Goal: Find specific page/section: Find specific page/section

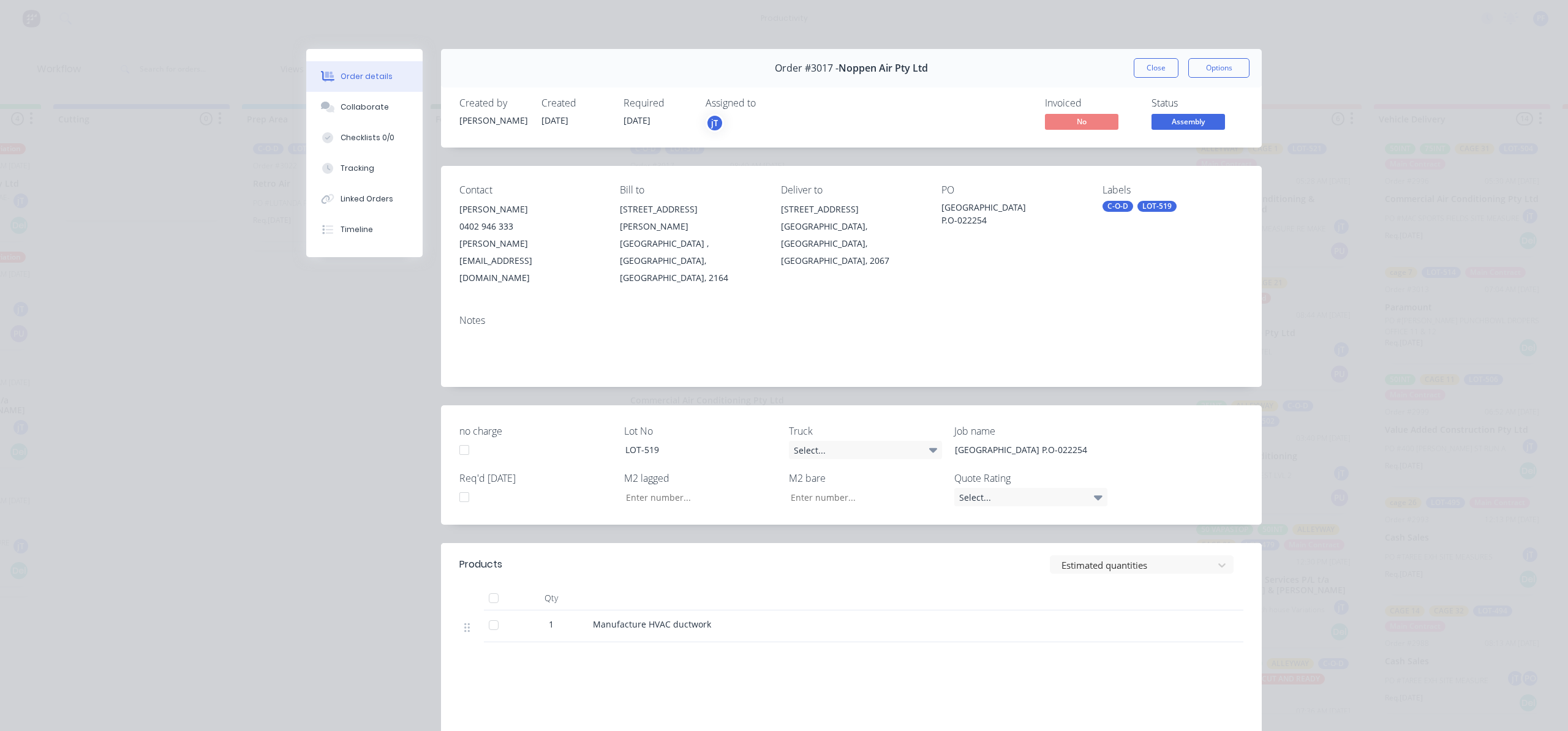
scroll to position [0, 351]
click at [1133, 214] on div "Labels C-O-D LOT-519" at bounding box center [1173, 235] width 141 height 102
click at [1137, 212] on div "LOT-519" at bounding box center [1157, 206] width 40 height 11
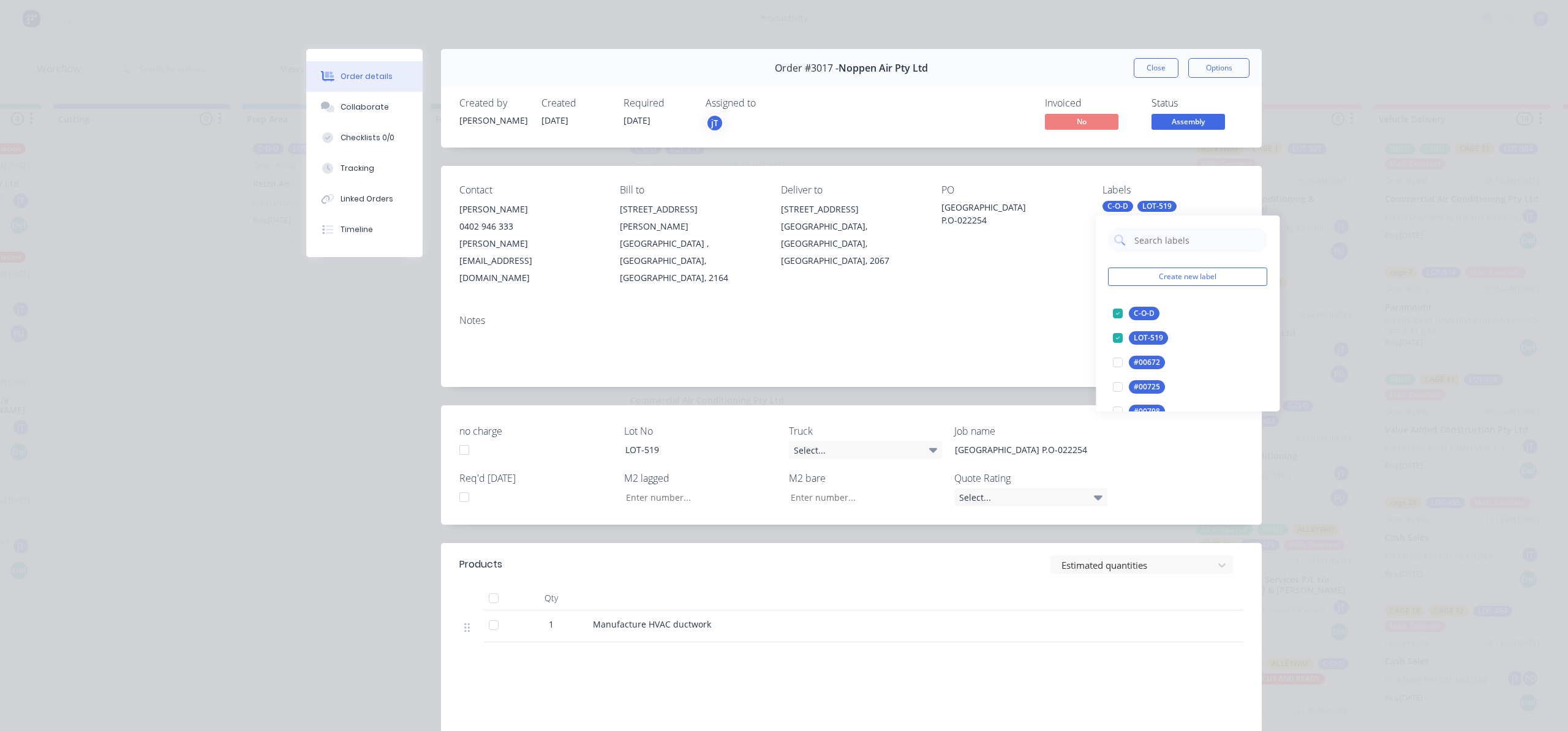
drag, startPoint x: 1138, startPoint y: 214, endPoint x: 1121, endPoint y: 260, distance: 49.0
click at [1066, 260] on div "Contact [PERSON_NAME] [PHONE_NUMBER] [PERSON_NAME][EMAIL_ADDRESS][DOMAIN_NAME] …" at bounding box center [852, 235] width 821 height 139
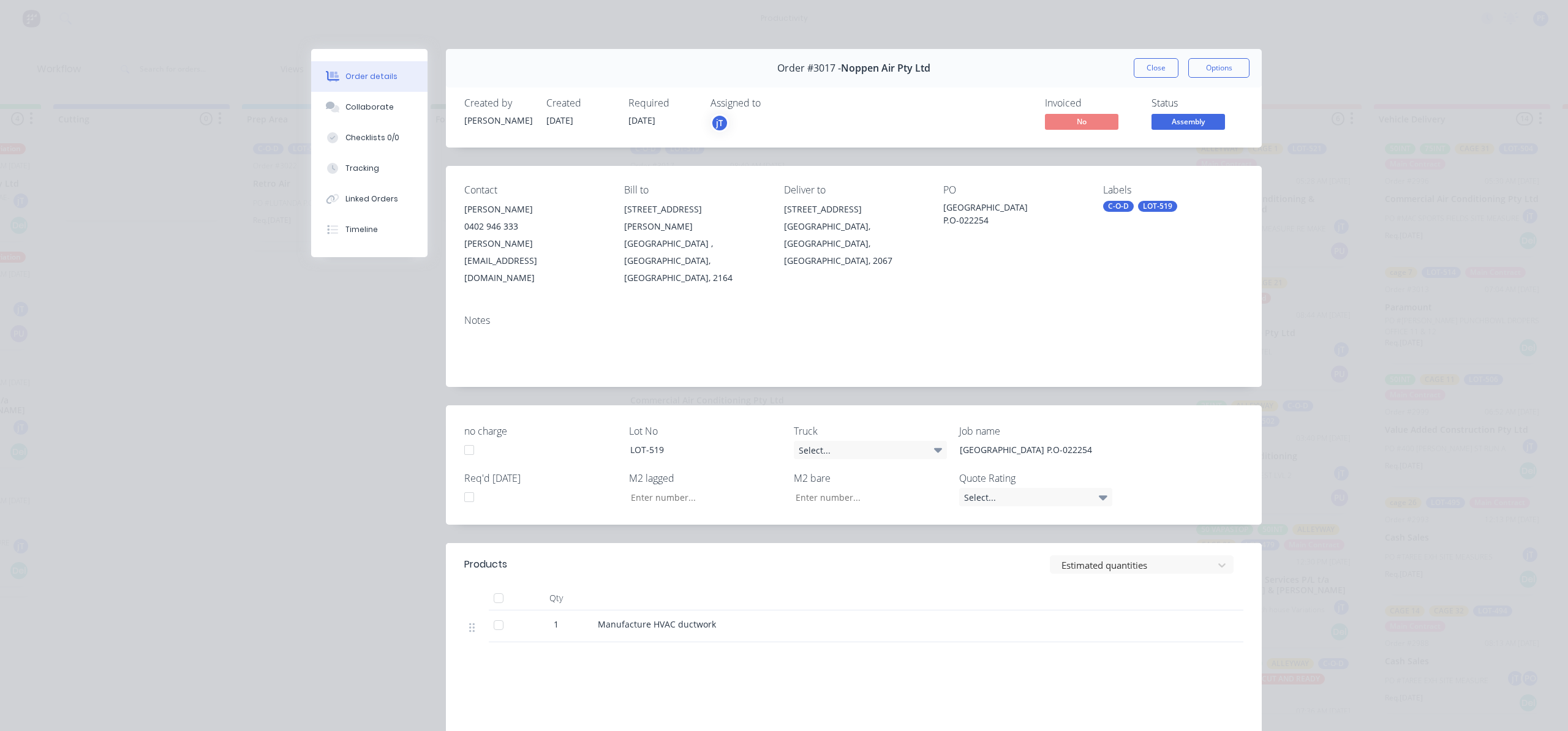
click at [1142, 204] on div "LOT-519" at bounding box center [1158, 206] width 40 height 11
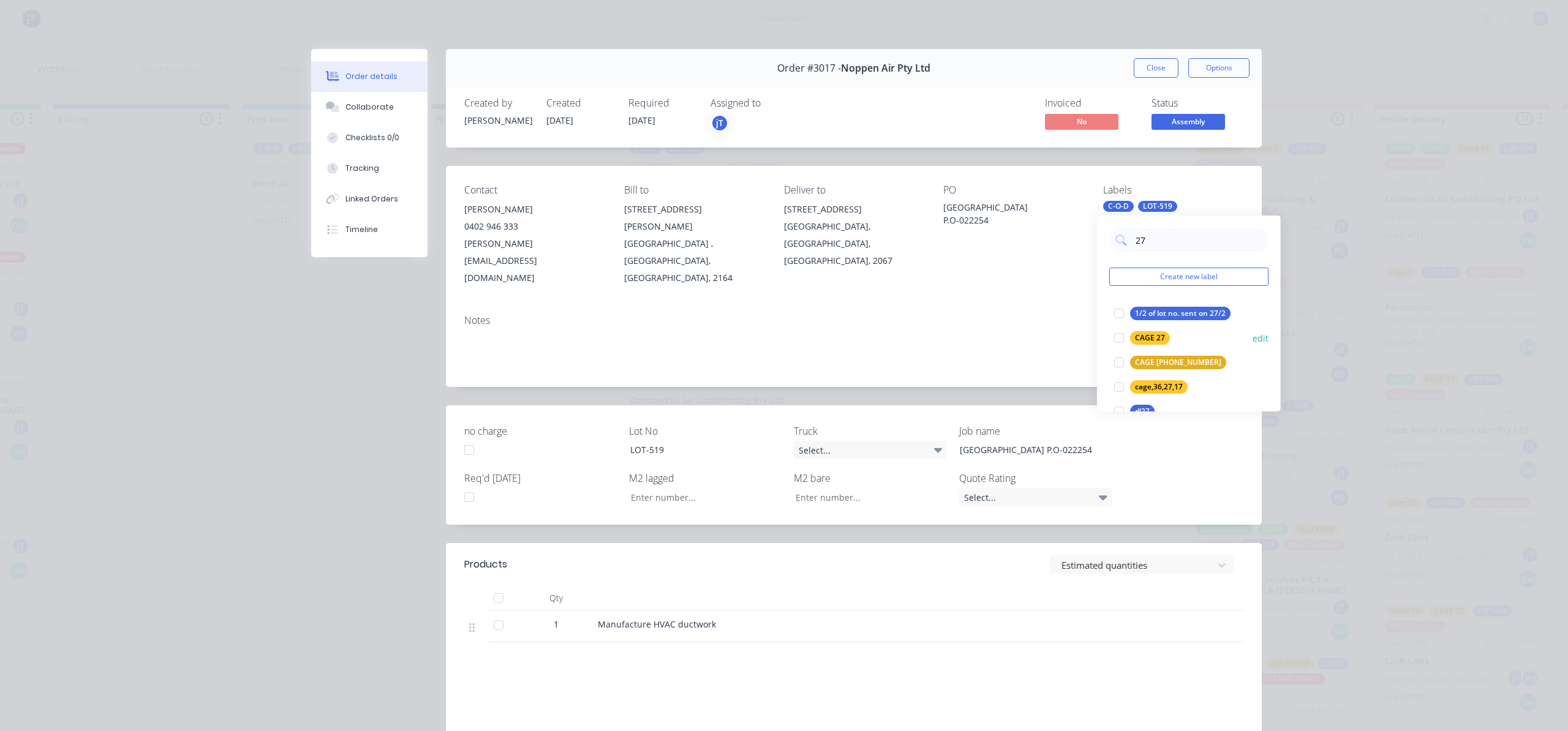
type input "27"
click at [1177, 345] on div "CAGE 27 edit" at bounding box center [1189, 338] width 159 height 24
drag, startPoint x: 1135, startPoint y: 348, endPoint x: 1120, endPoint y: 341, distance: 16.6
click at [1128, 346] on div "CAGE 27 edit" at bounding box center [1189, 338] width 159 height 24
drag, startPoint x: 1122, startPoint y: 337, endPoint x: 1098, endPoint y: 332, distance: 24.5
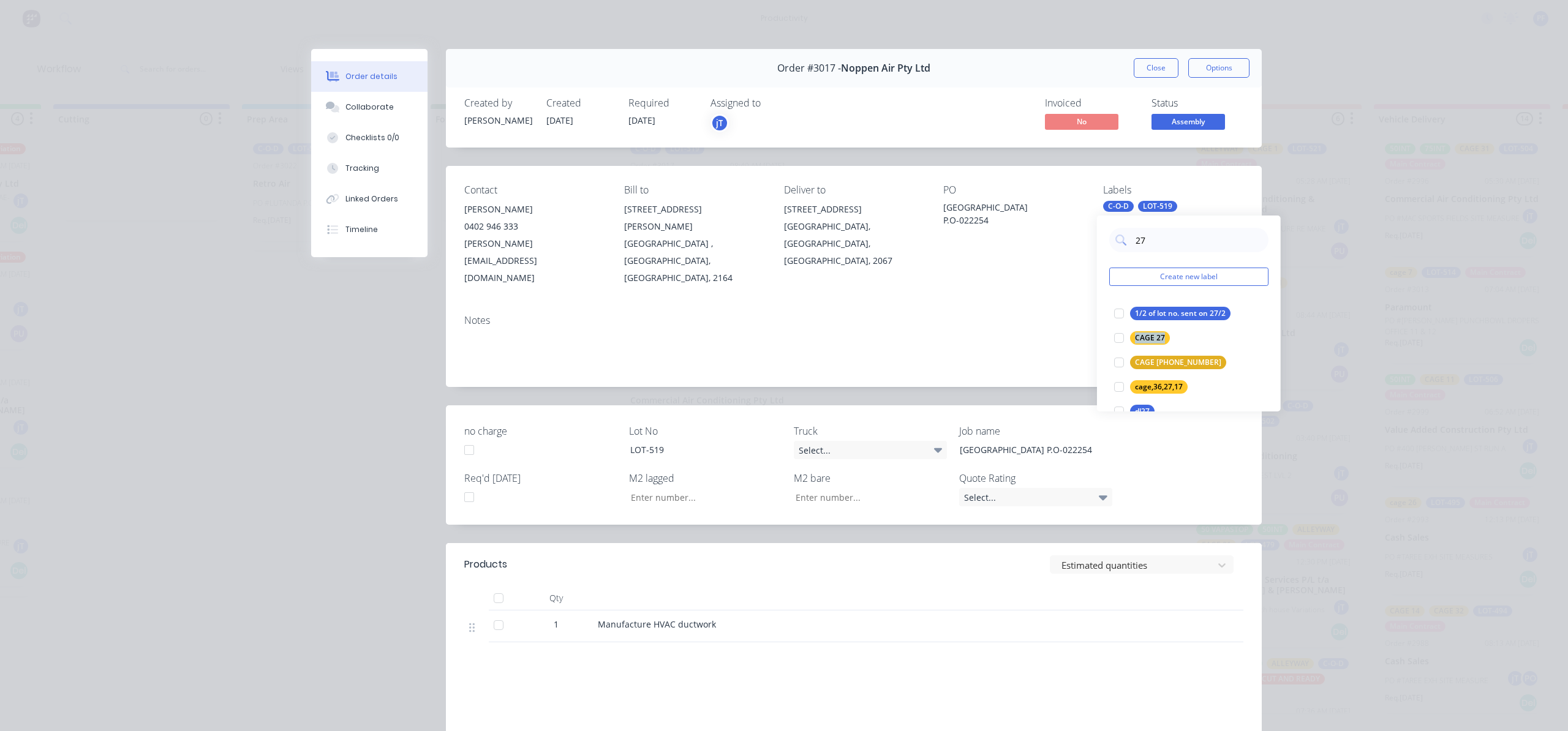
click at [1122, 337] on div at bounding box center [1119, 338] width 24 height 24
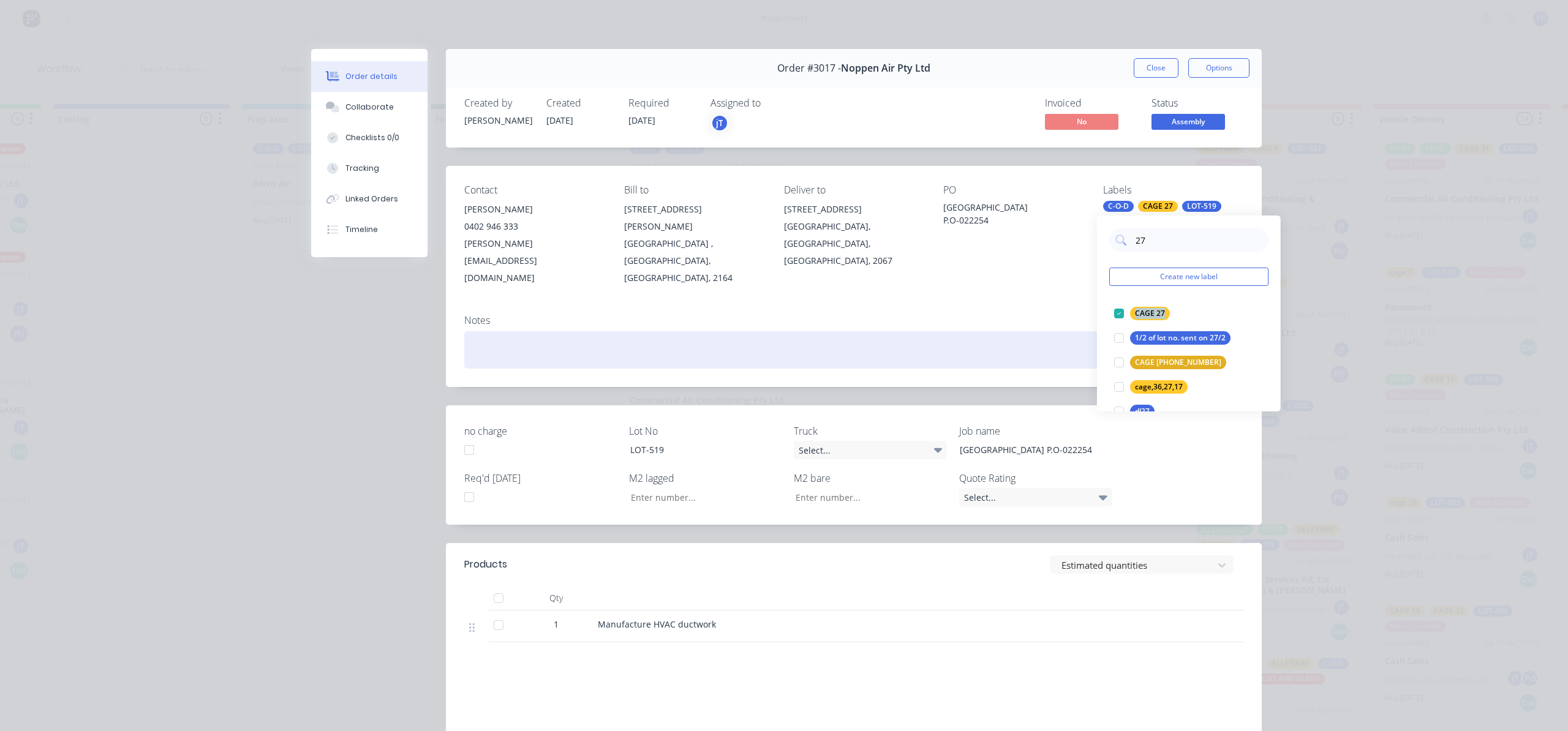
drag, startPoint x: 1062, startPoint y: 317, endPoint x: 1063, endPoint y: 311, distance: 6.1
click at [1062, 331] on div at bounding box center [853, 350] width 779 height 38
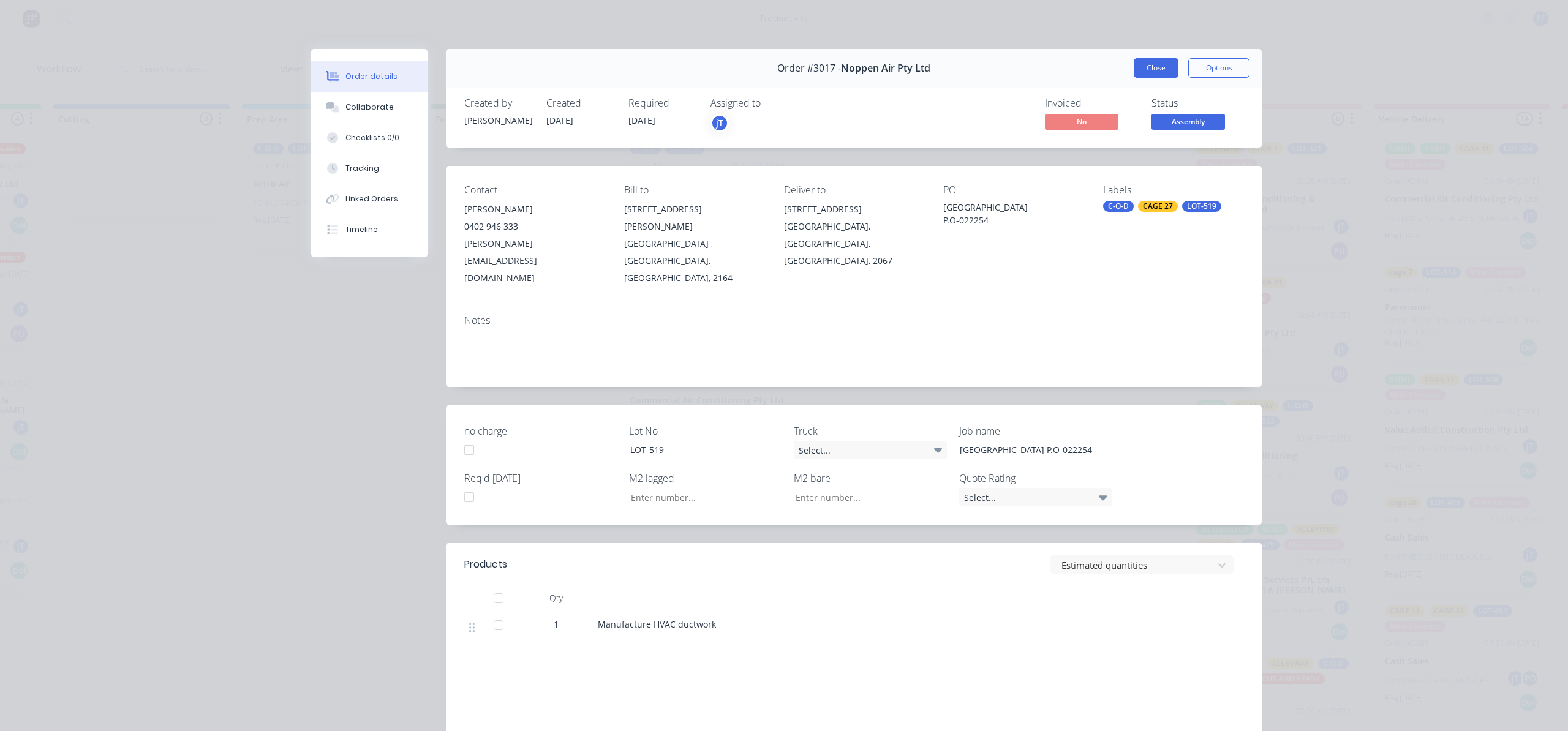
click at [1140, 66] on button "Close" at bounding box center [1156, 68] width 45 height 20
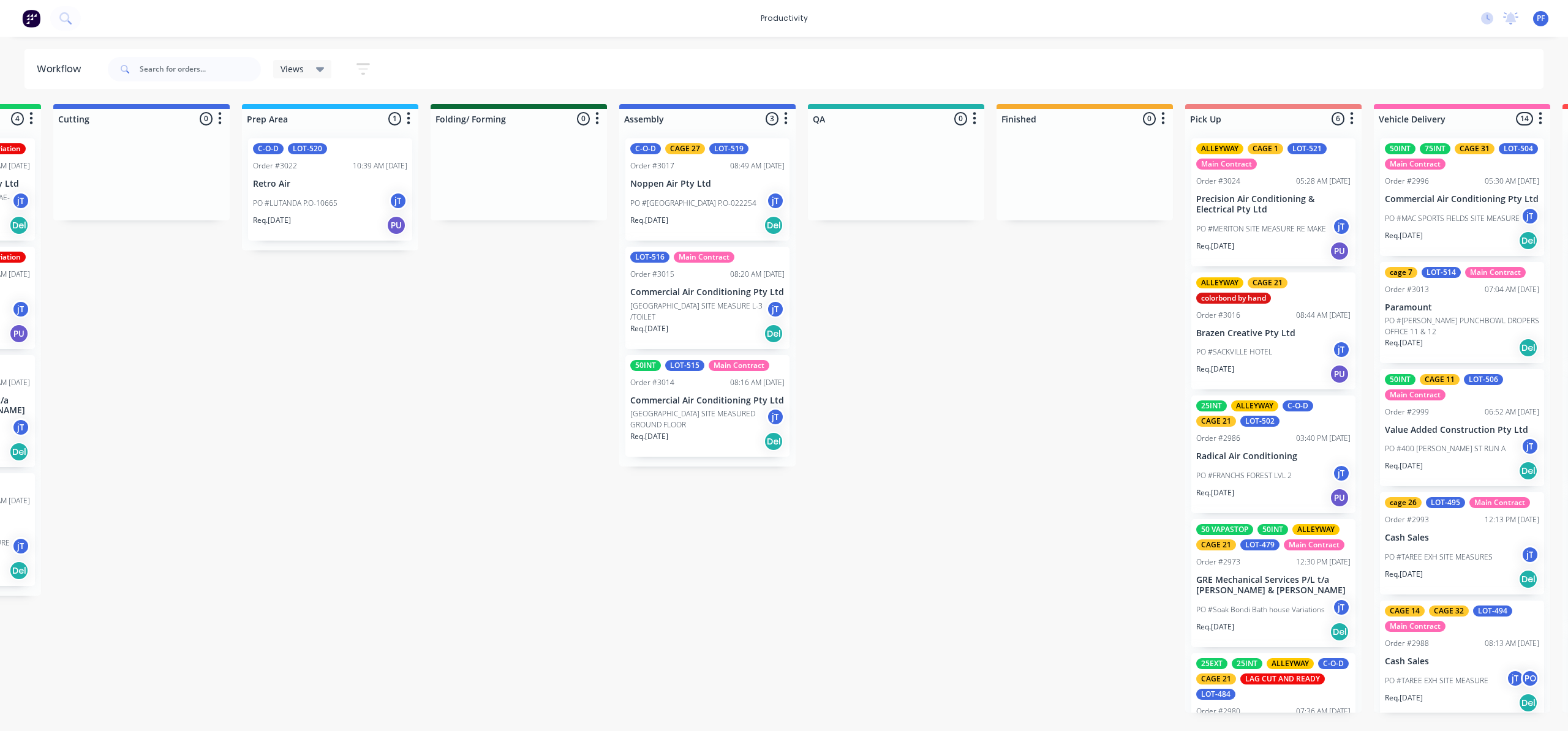
click at [755, 285] on div "LOT-516 Main Contract Order #3015 08:20 AM [DATE] Commercial Air Conditioning P…" at bounding box center [708, 298] width 164 height 102
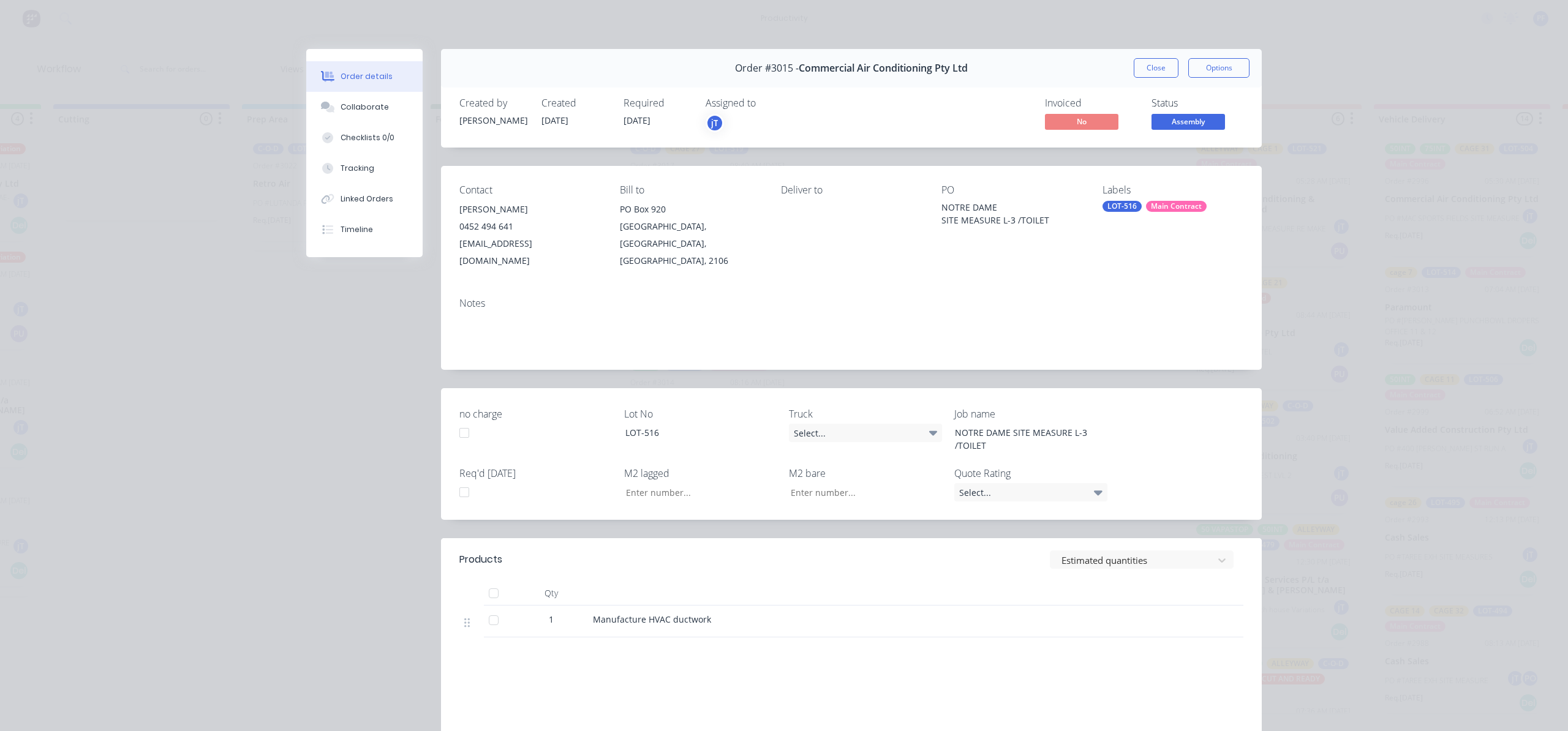
click at [1128, 209] on div "LOT-516" at bounding box center [1122, 206] width 40 height 11
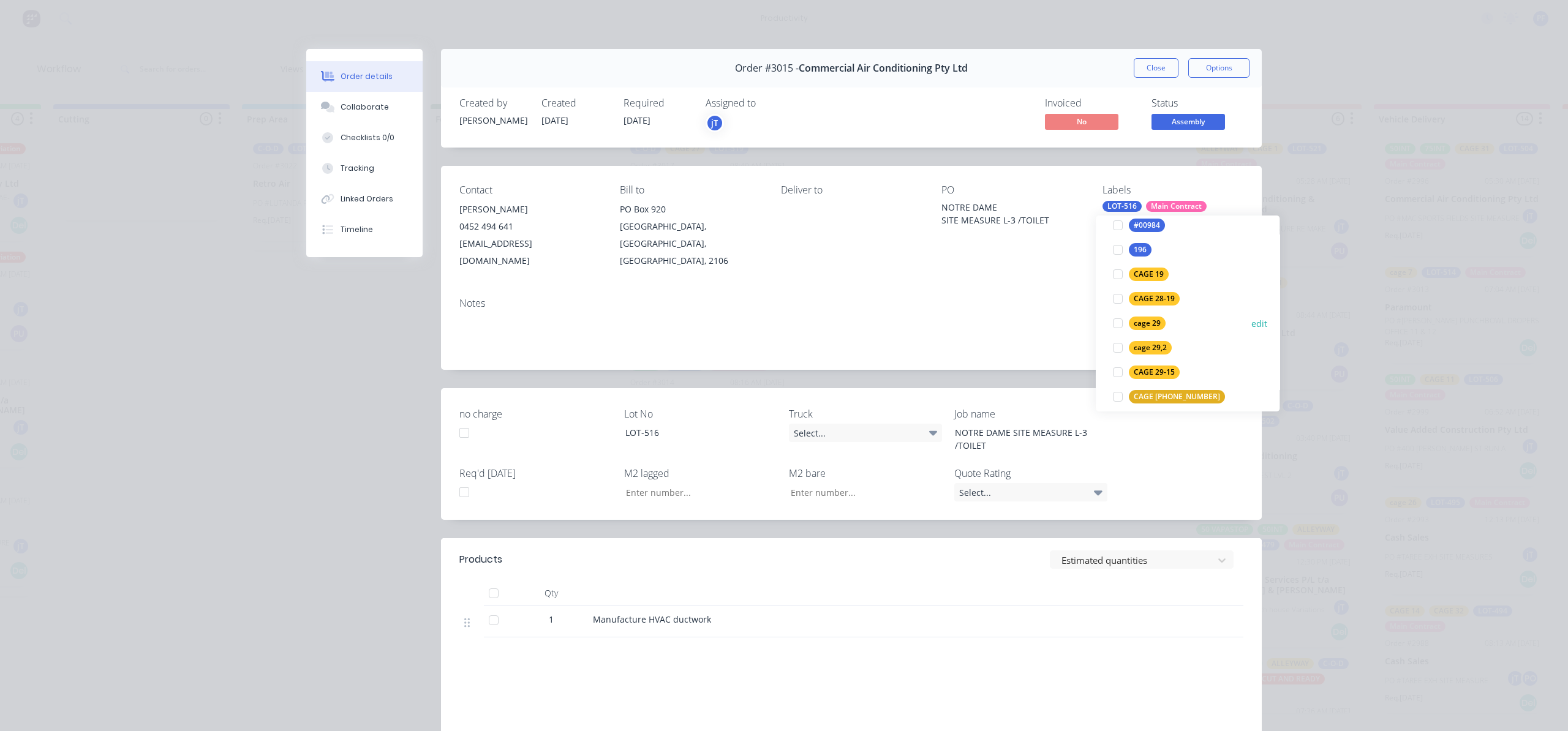
scroll to position [163, 0]
type input "9"
click at [1152, 400] on div "cage 9" at bounding box center [1145, 395] width 33 height 13
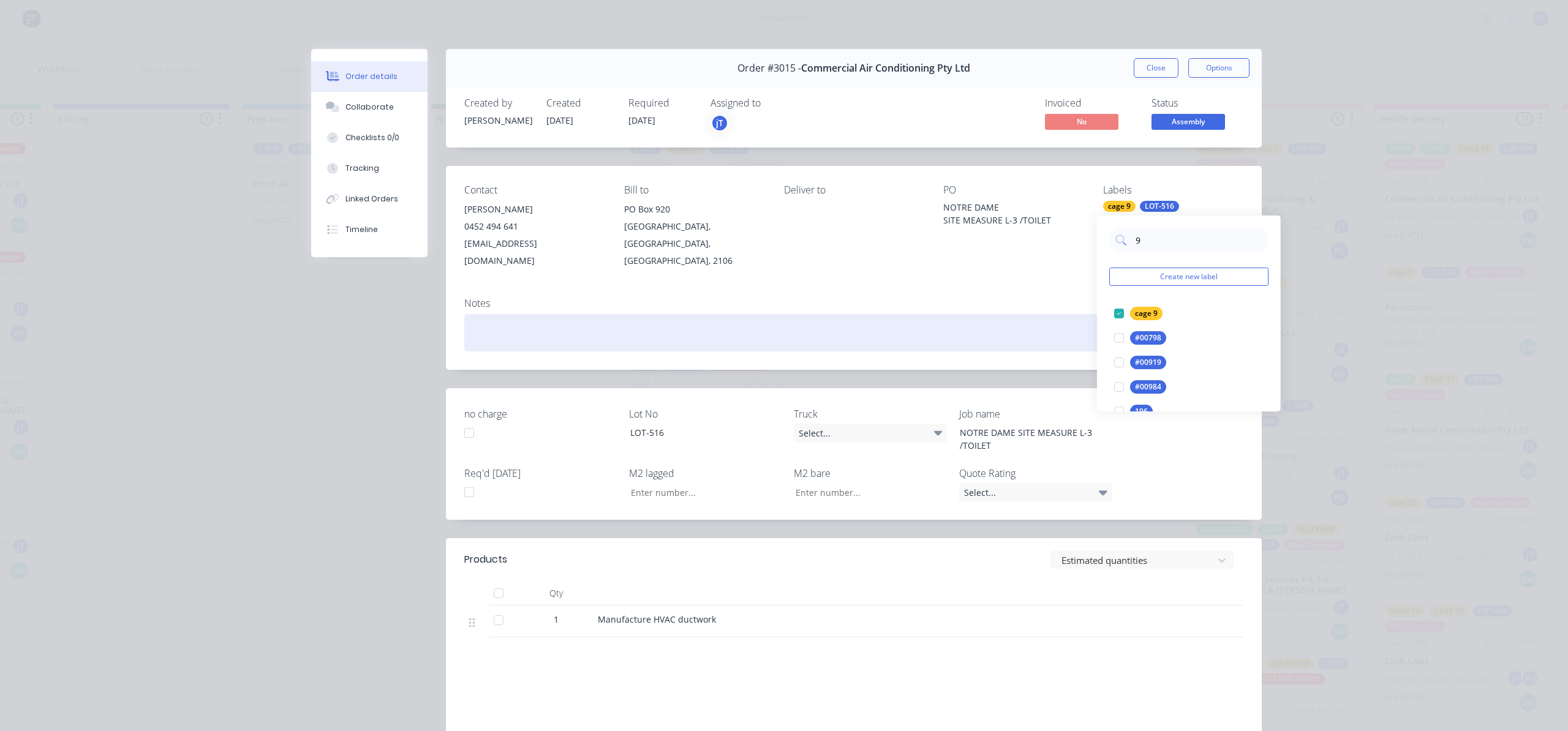
click at [1042, 332] on div at bounding box center [853, 333] width 779 height 38
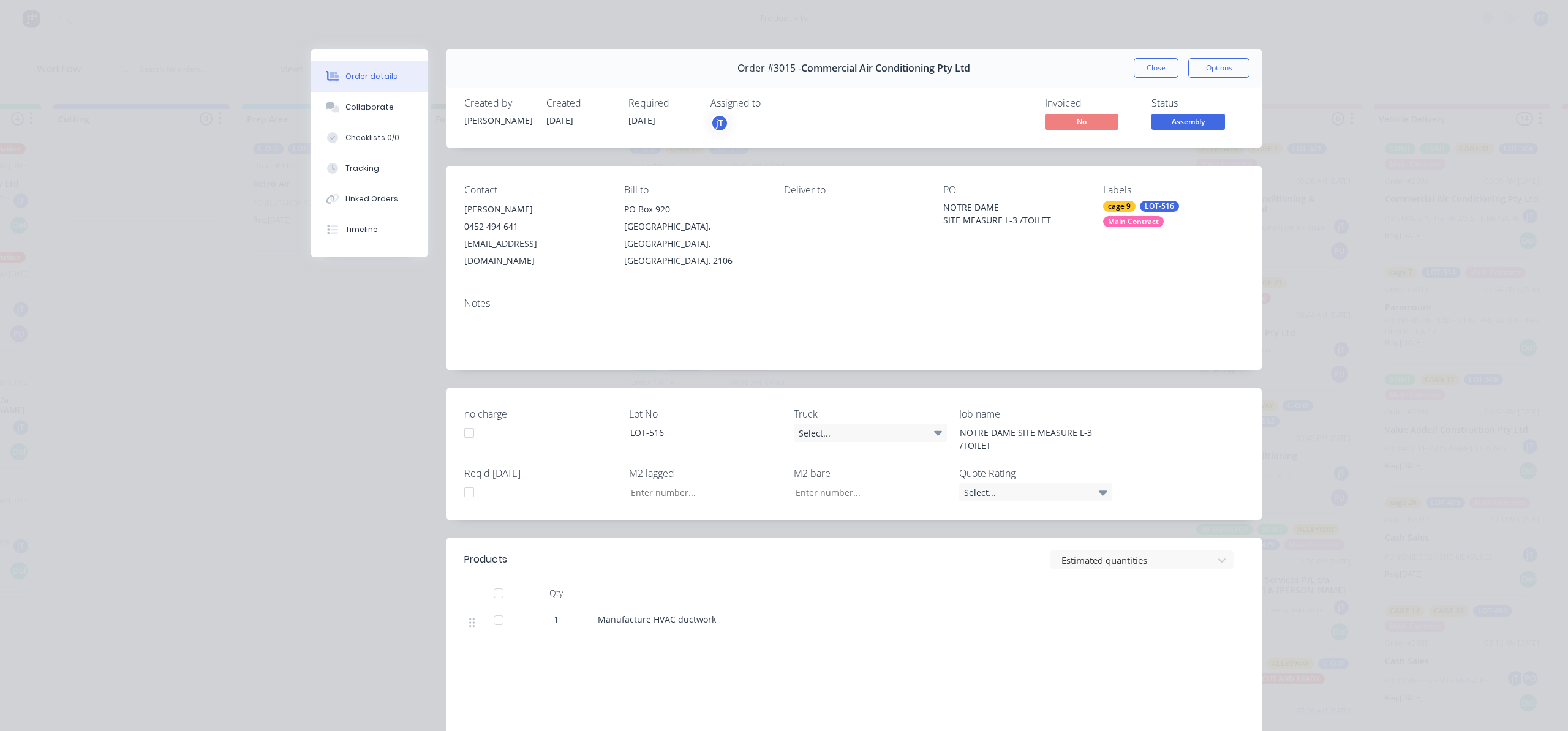
click at [1149, 65] on button "Close" at bounding box center [1156, 68] width 45 height 20
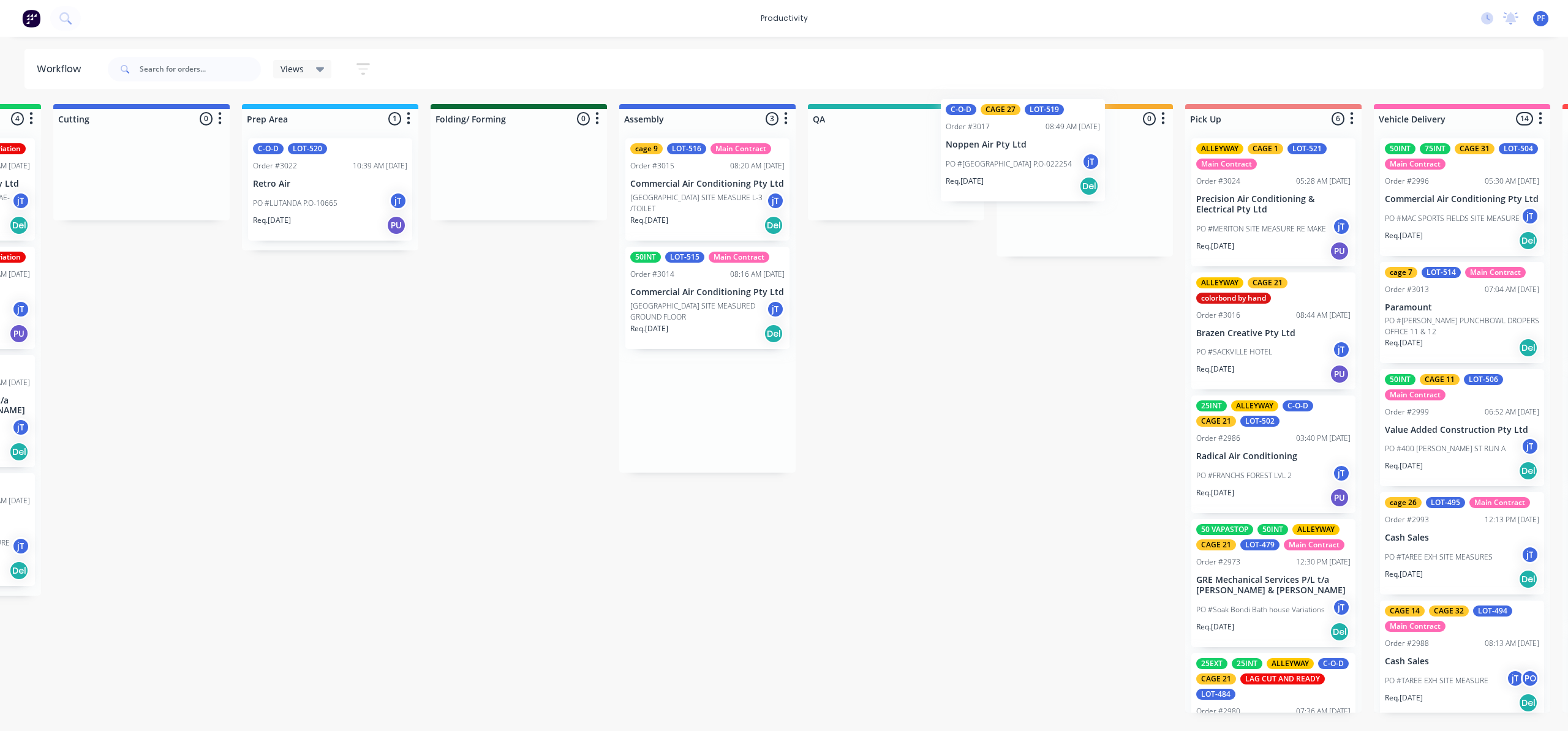
drag, startPoint x: 686, startPoint y: 143, endPoint x: 1012, endPoint y: 103, distance: 328.4
click at [1012, 103] on div "Workflow Views Save new view None (Default) edit Assembly edit Dispatch edit In…" at bounding box center [433, 378] width 1568 height 658
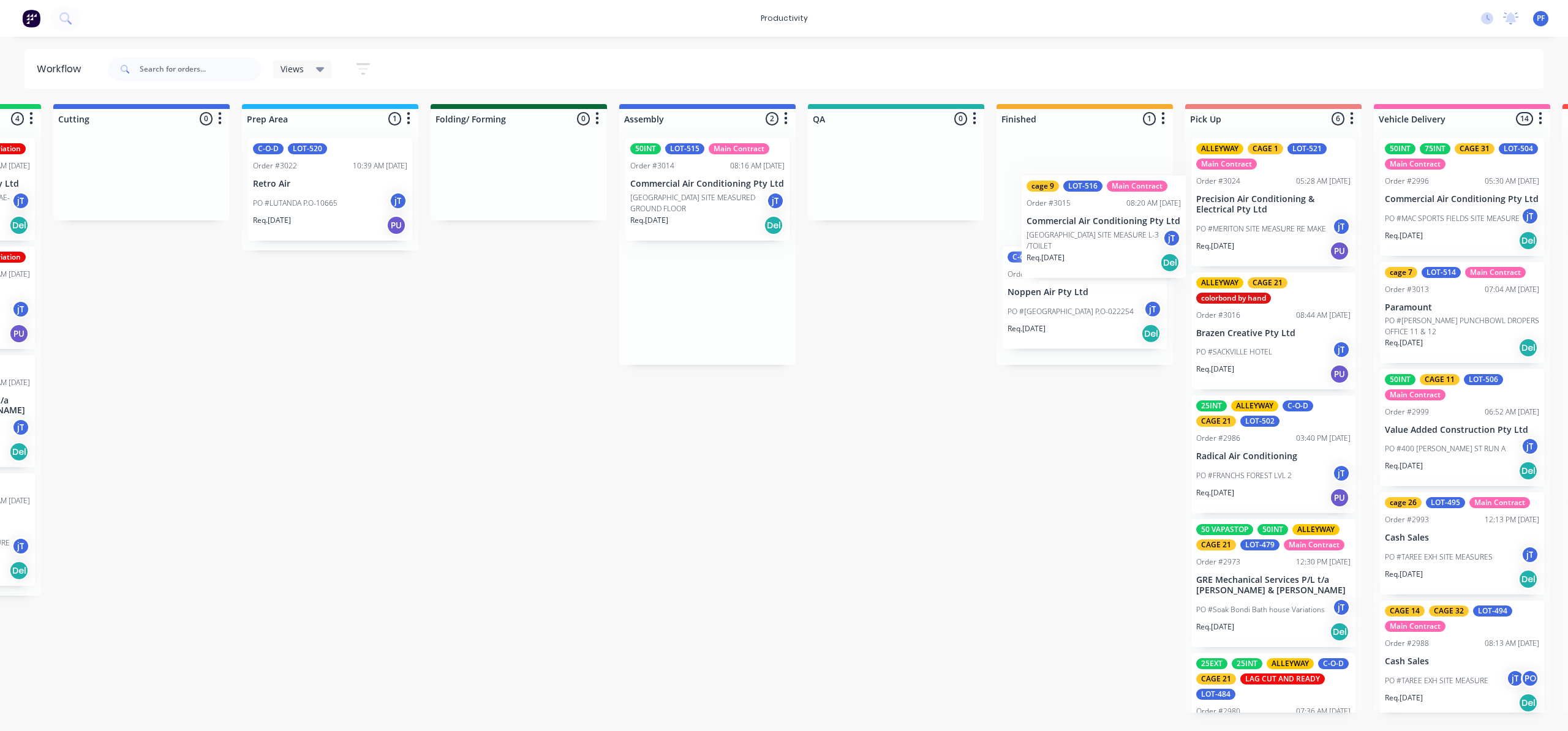
drag, startPoint x: 704, startPoint y: 159, endPoint x: 1108, endPoint y: 196, distance: 405.7
click at [1110, 196] on div "Submitted 41 Order #240 10:47 AM [DATE] Retro Air PO #Freshwater Apts PO Req. […" at bounding box center [839, 408] width 2398 height 609
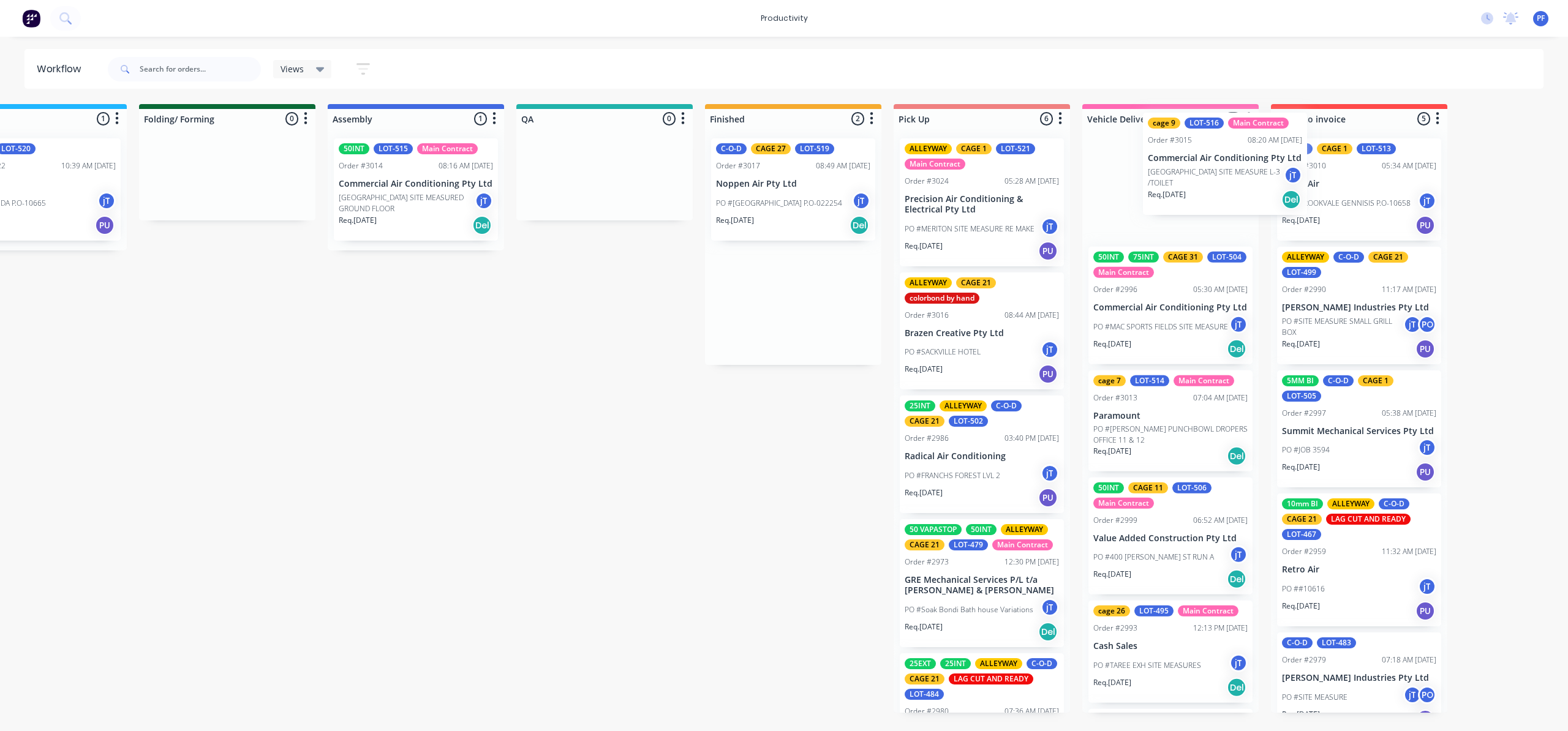
drag, startPoint x: 1135, startPoint y: 158, endPoint x: 1176, endPoint y: 133, distance: 48.0
click at [1180, 133] on div "Submitted 41 Order #240 10:47 AM [DATE] Retro Air PO #Freshwater Apts PO Req. […" at bounding box center [548, 408] width 2398 height 609
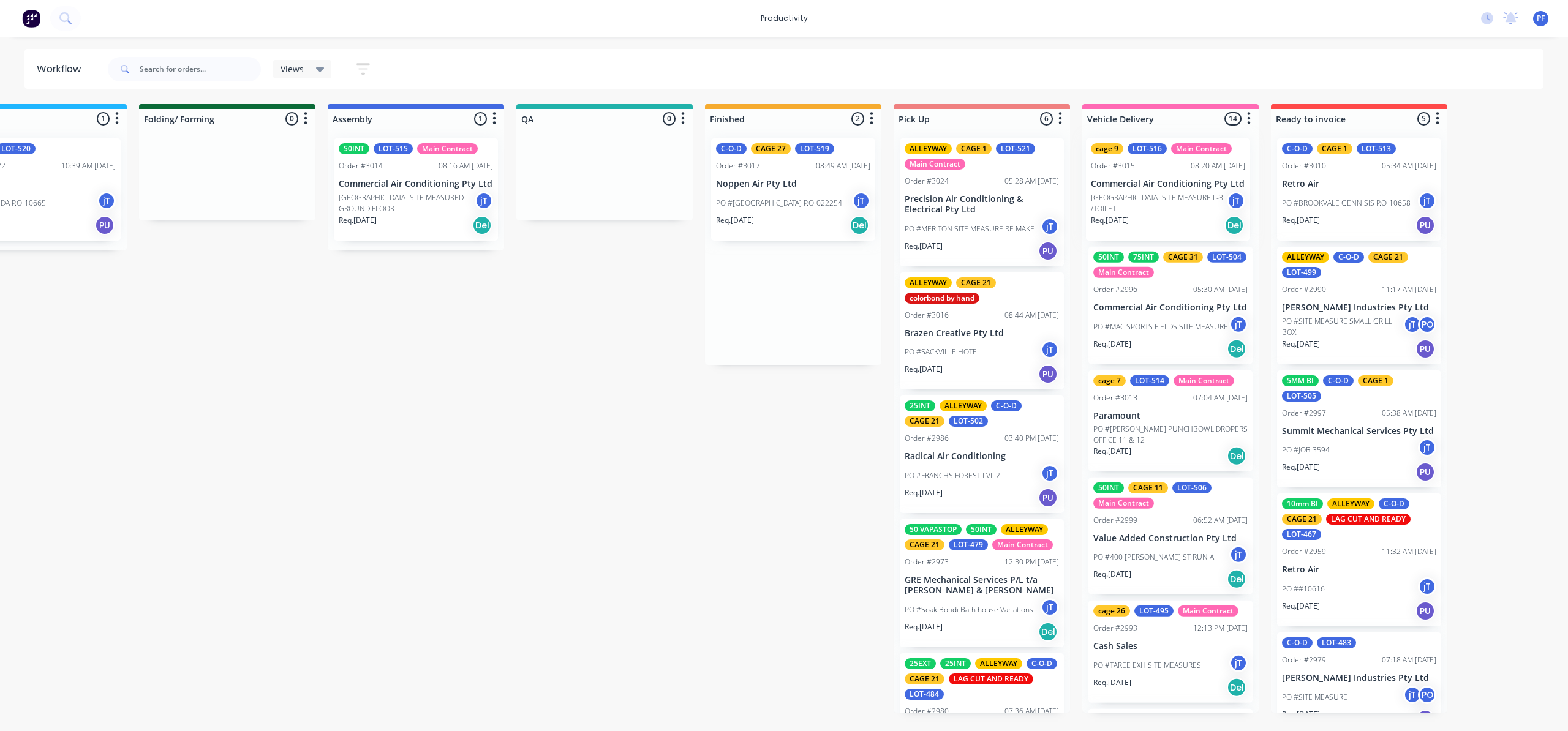
scroll to position [0, 644]
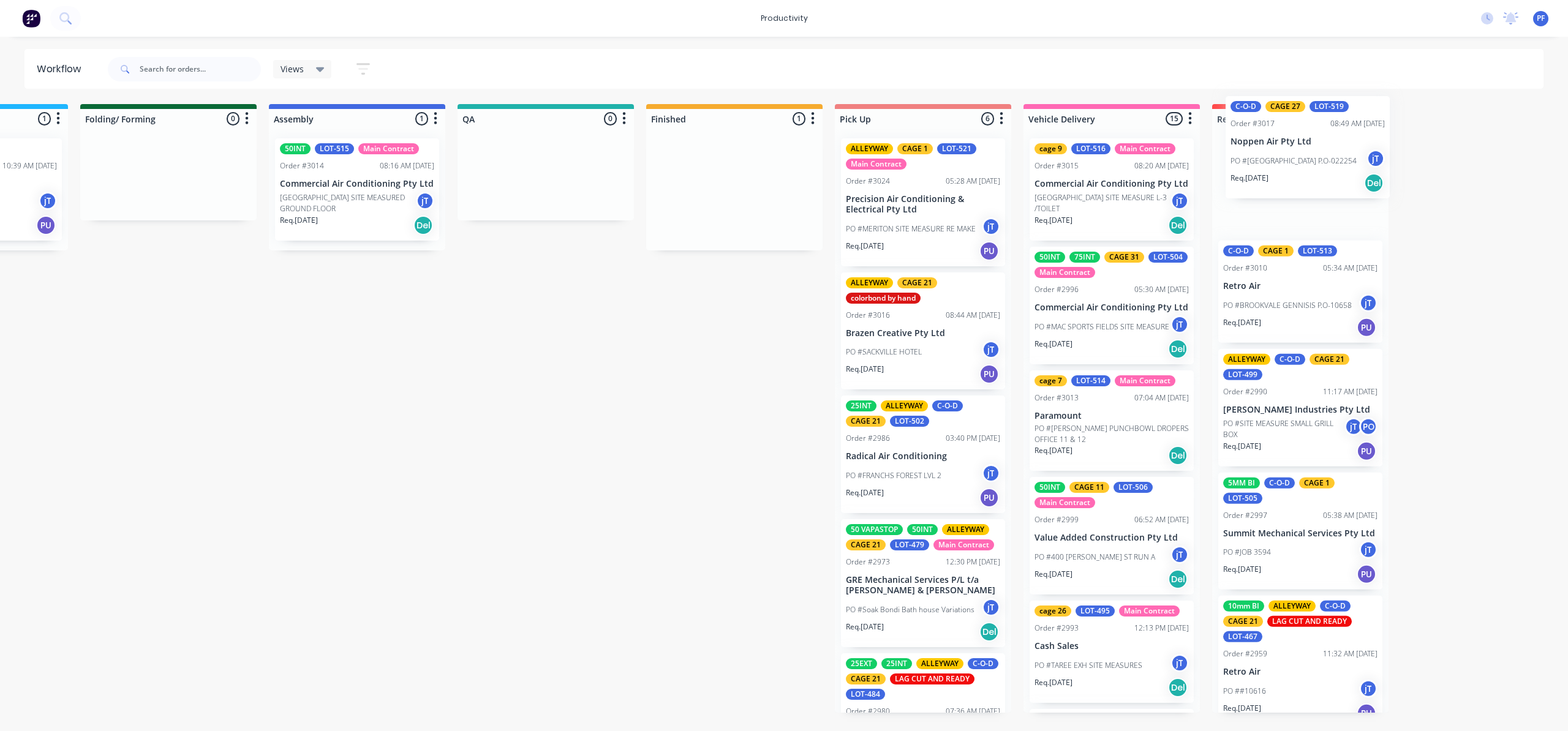
drag, startPoint x: 834, startPoint y: 180, endPoint x: 1358, endPoint y: 134, distance: 526.0
click at [1363, 134] on div "Submitted 41 Order #240 10:47 AM [DATE] Retro Air PO #Freshwater Apts PO Req. […" at bounding box center [489, 408] width 2398 height 609
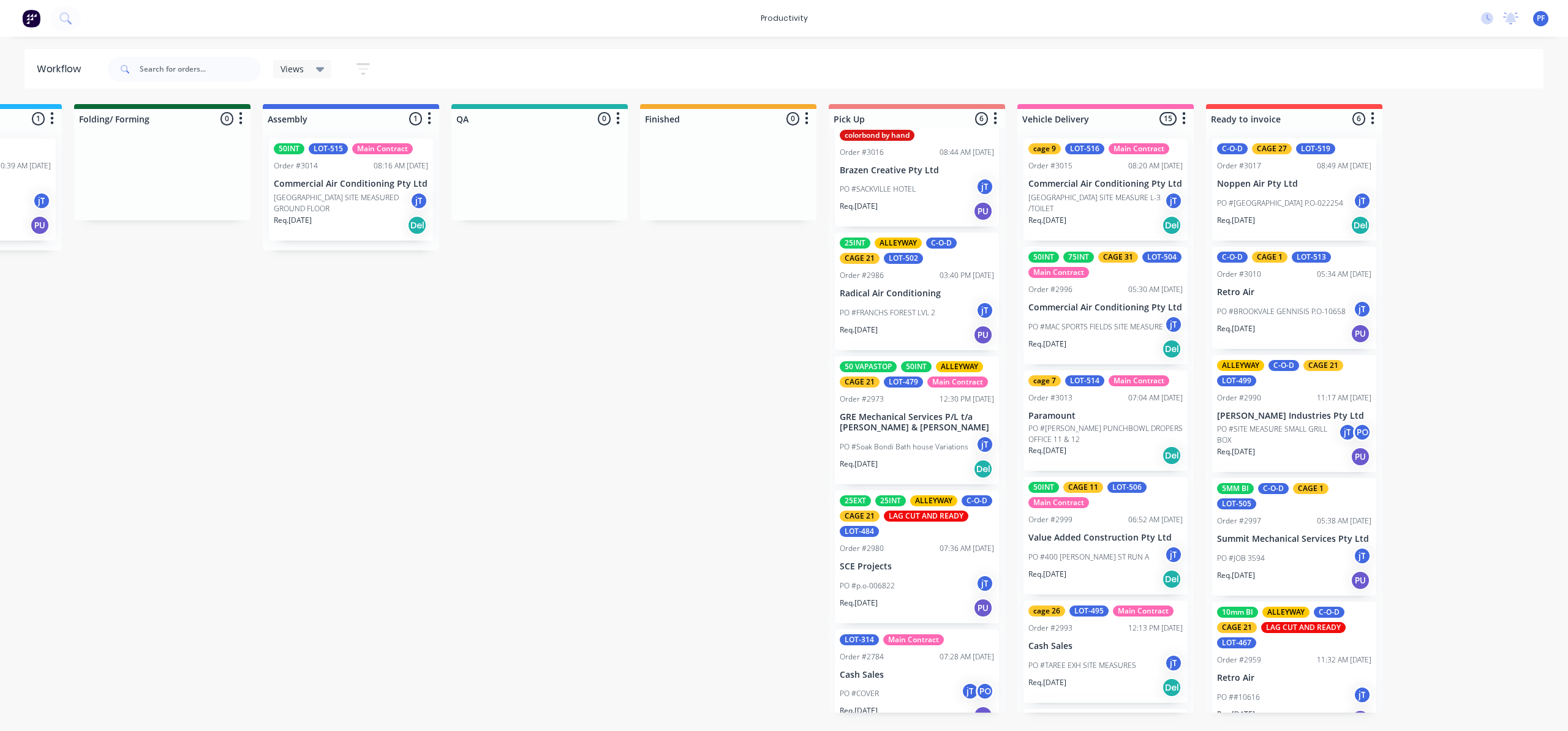
scroll to position [0, 0]
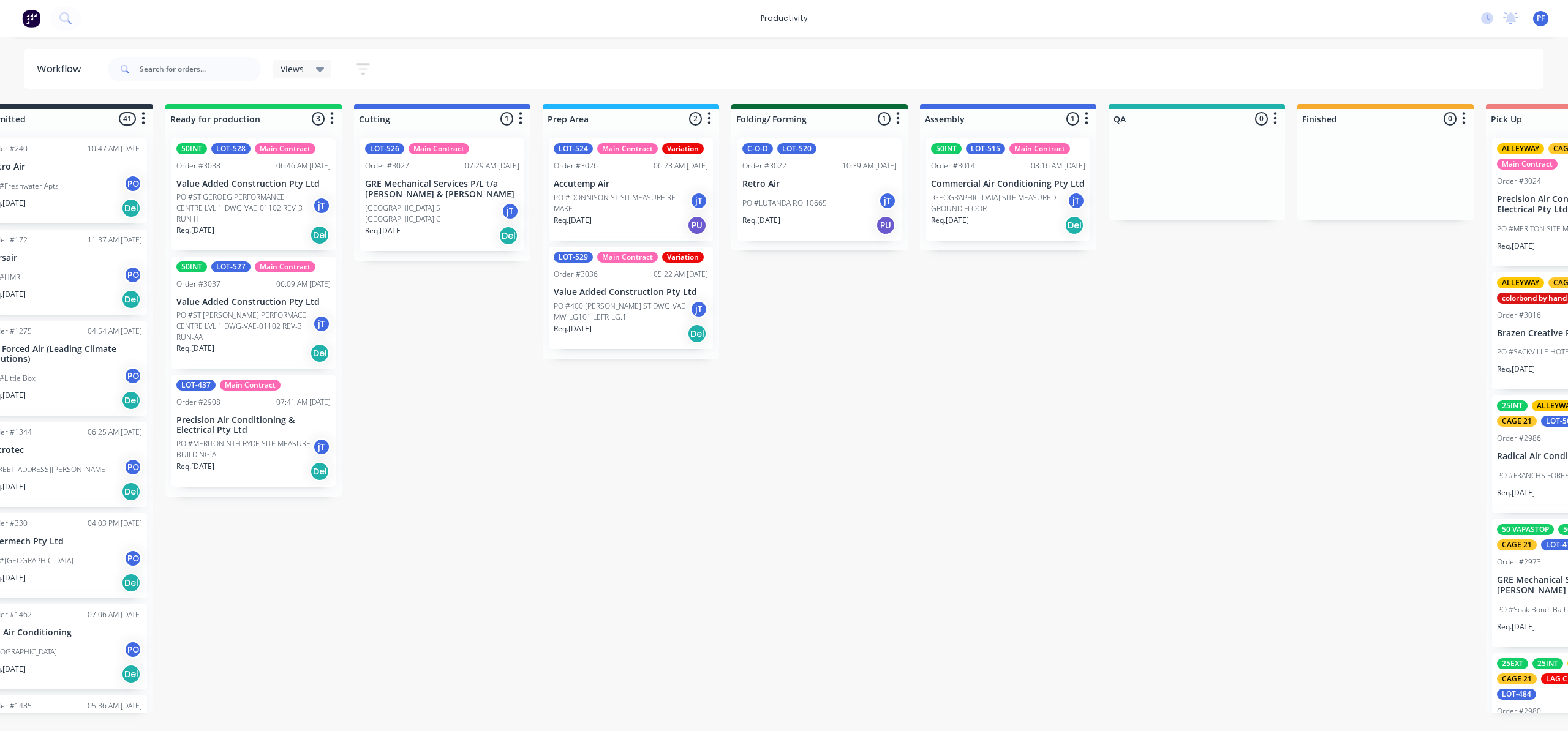
scroll to position [0, 59]
